Goal: Task Accomplishment & Management: Manage account settings

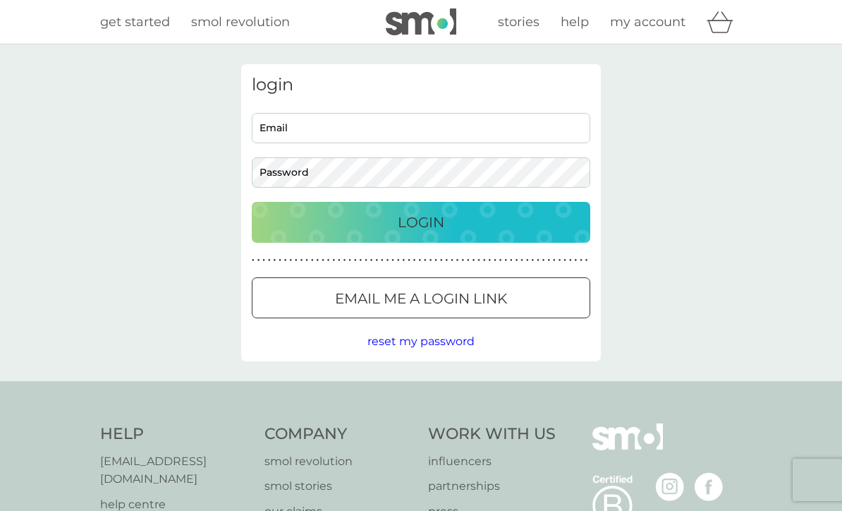
click at [554, 118] on input "Email" at bounding box center [421, 128] width 339 height 30
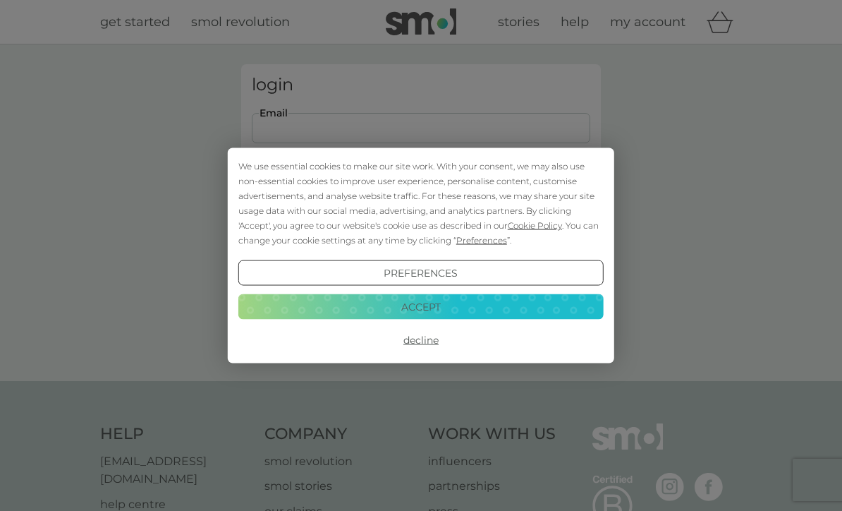
type input "[EMAIL_ADDRESS][DOMAIN_NAME]"
click at [421, 221] on button "Login" at bounding box center [421, 222] width 339 height 41
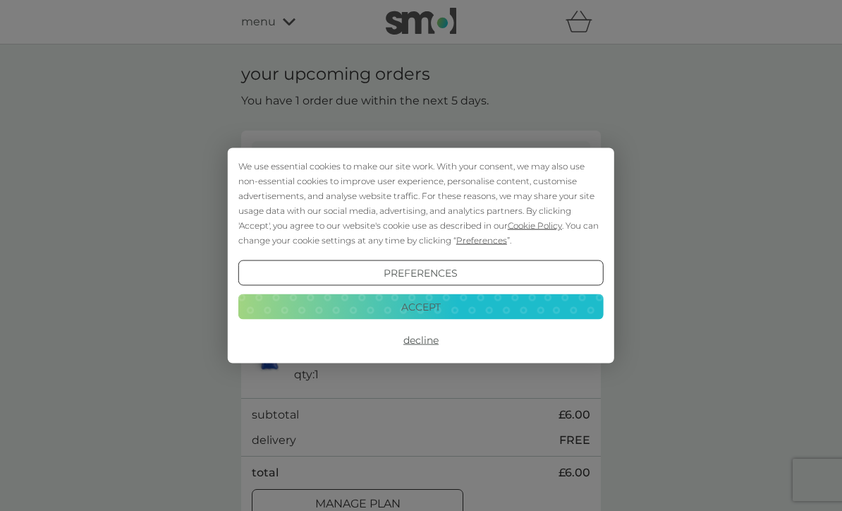
click at [521, 312] on button "Accept" at bounding box center [420, 305] width 365 height 25
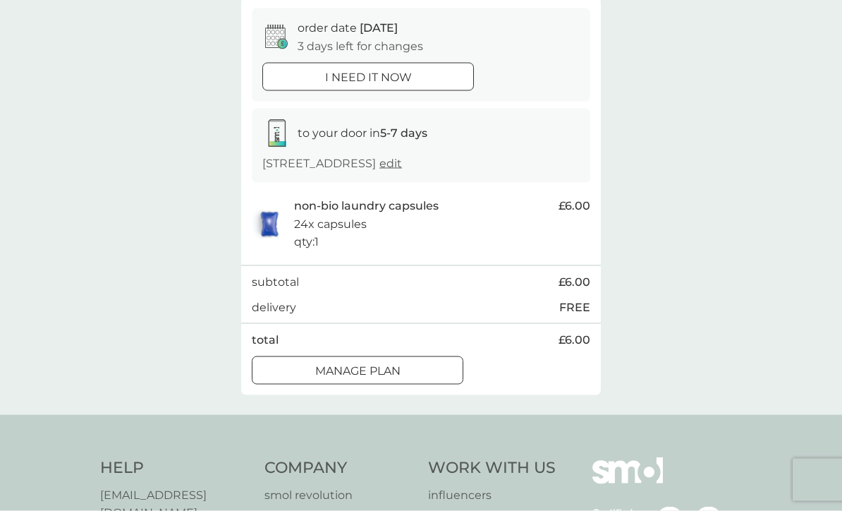
scroll to position [141, 0]
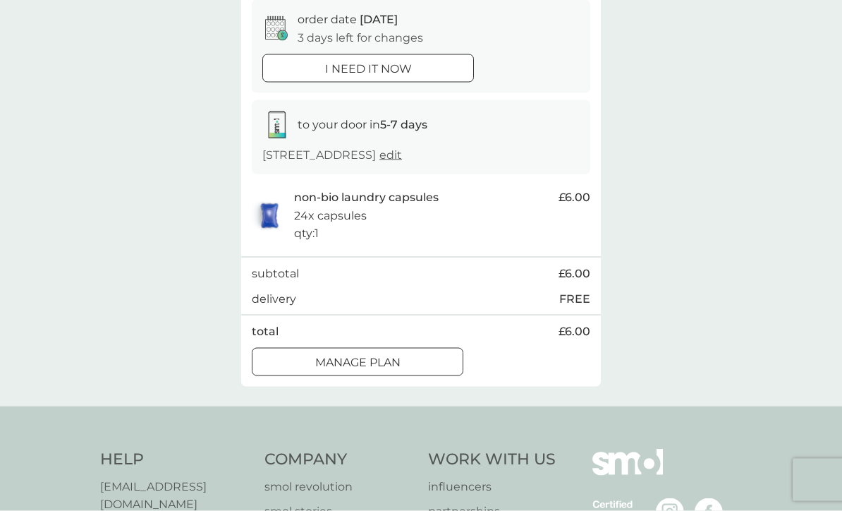
click at [447, 359] on div "Manage plan" at bounding box center [357, 362] width 210 height 18
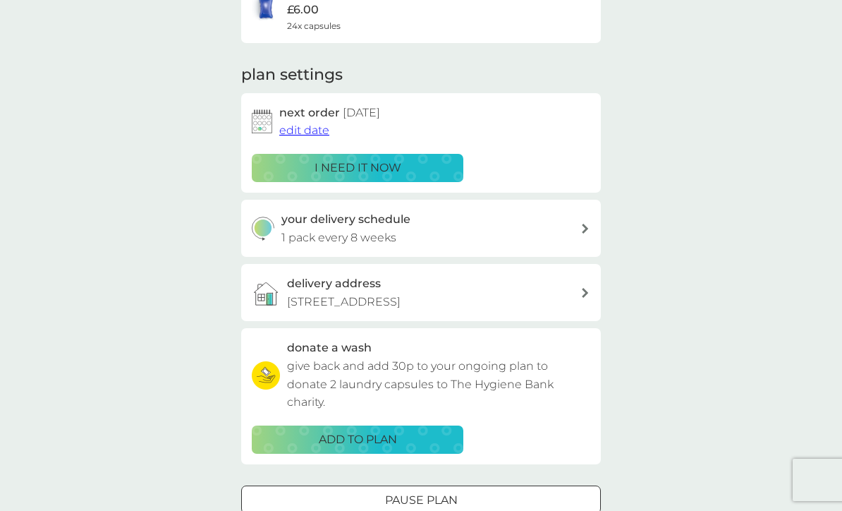
scroll to position [159, 0]
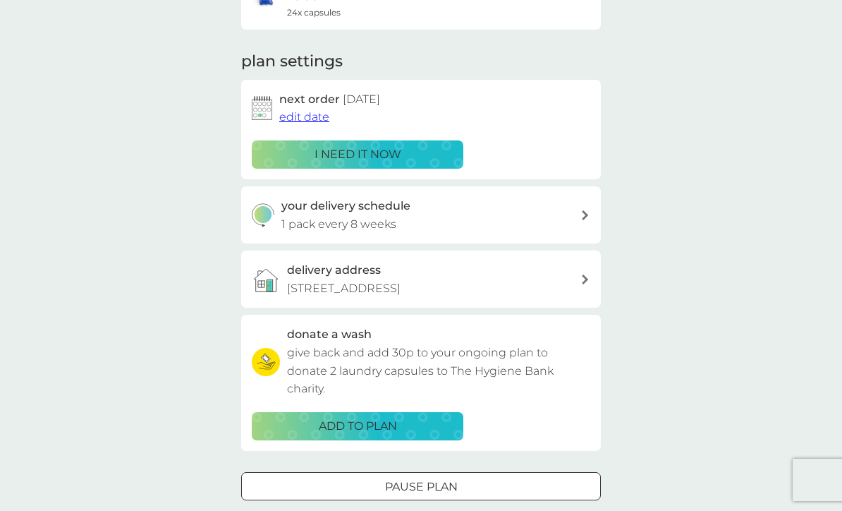
click at [306, 119] on span "edit date" at bounding box center [304, 116] width 50 height 13
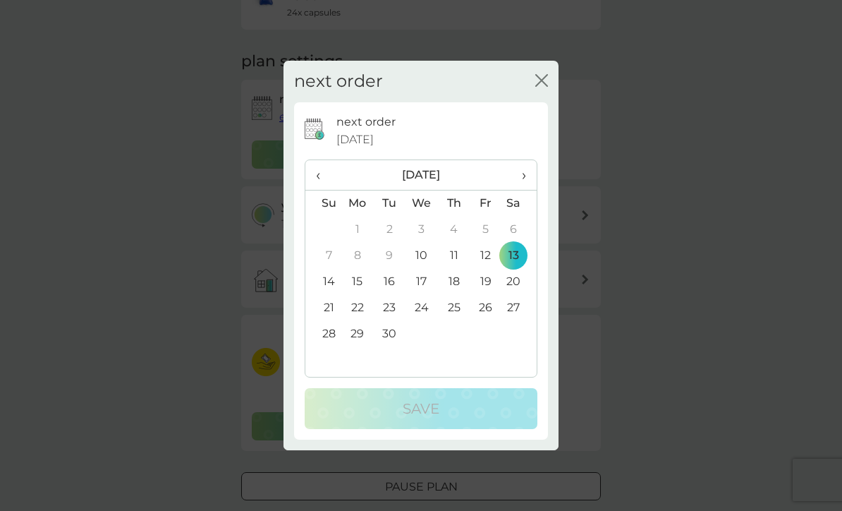
click at [521, 190] on span "›" at bounding box center [519, 175] width 14 height 30
click at [419, 295] on td "15" at bounding box center [422, 282] width 32 height 26
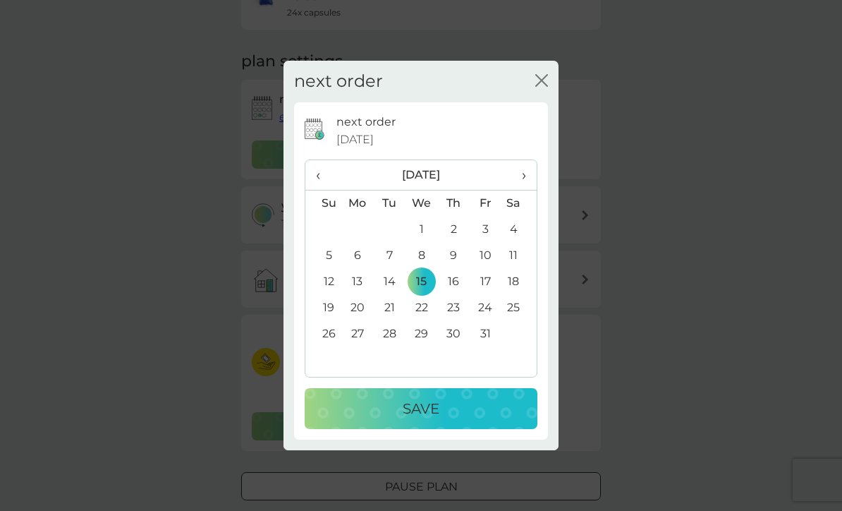
click at [363, 420] on div "Save" at bounding box center [421, 408] width 205 height 23
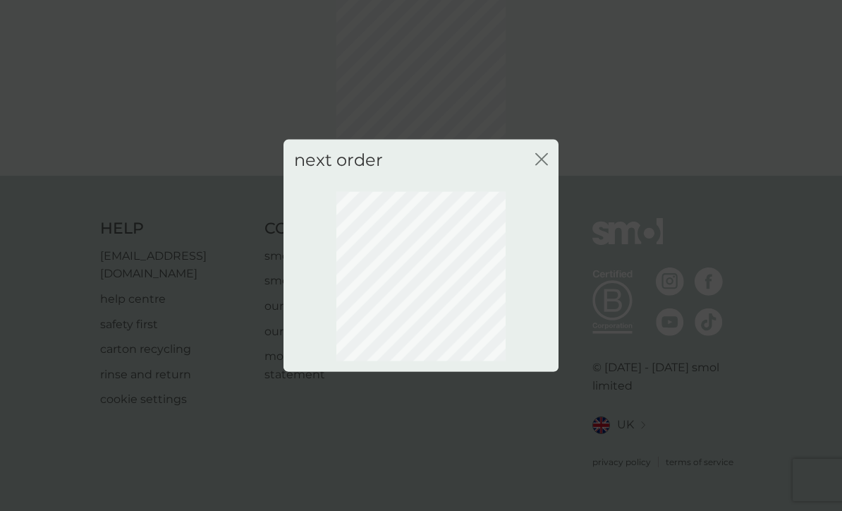
scroll to position [33, 0]
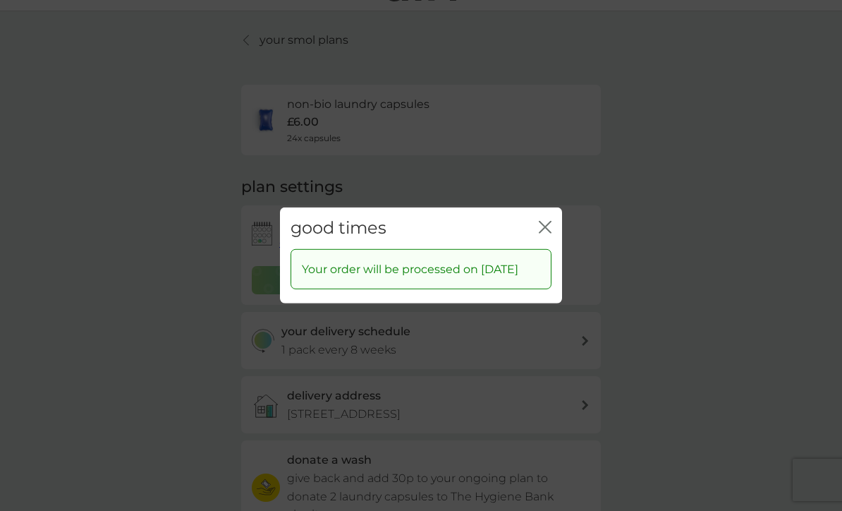
click at [540, 233] on icon "close" at bounding box center [545, 227] width 13 height 13
